Goal: Entertainment & Leisure: Consume media (video, audio)

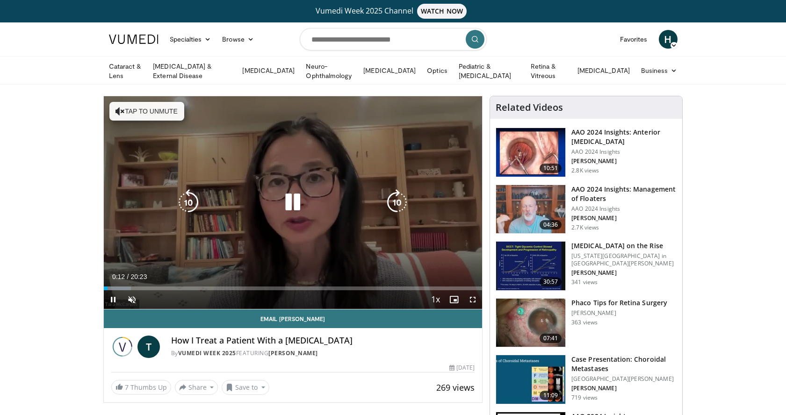
click at [155, 103] on button "Tap to unmute" at bounding box center [146, 111] width 75 height 19
